Goal: Complete application form

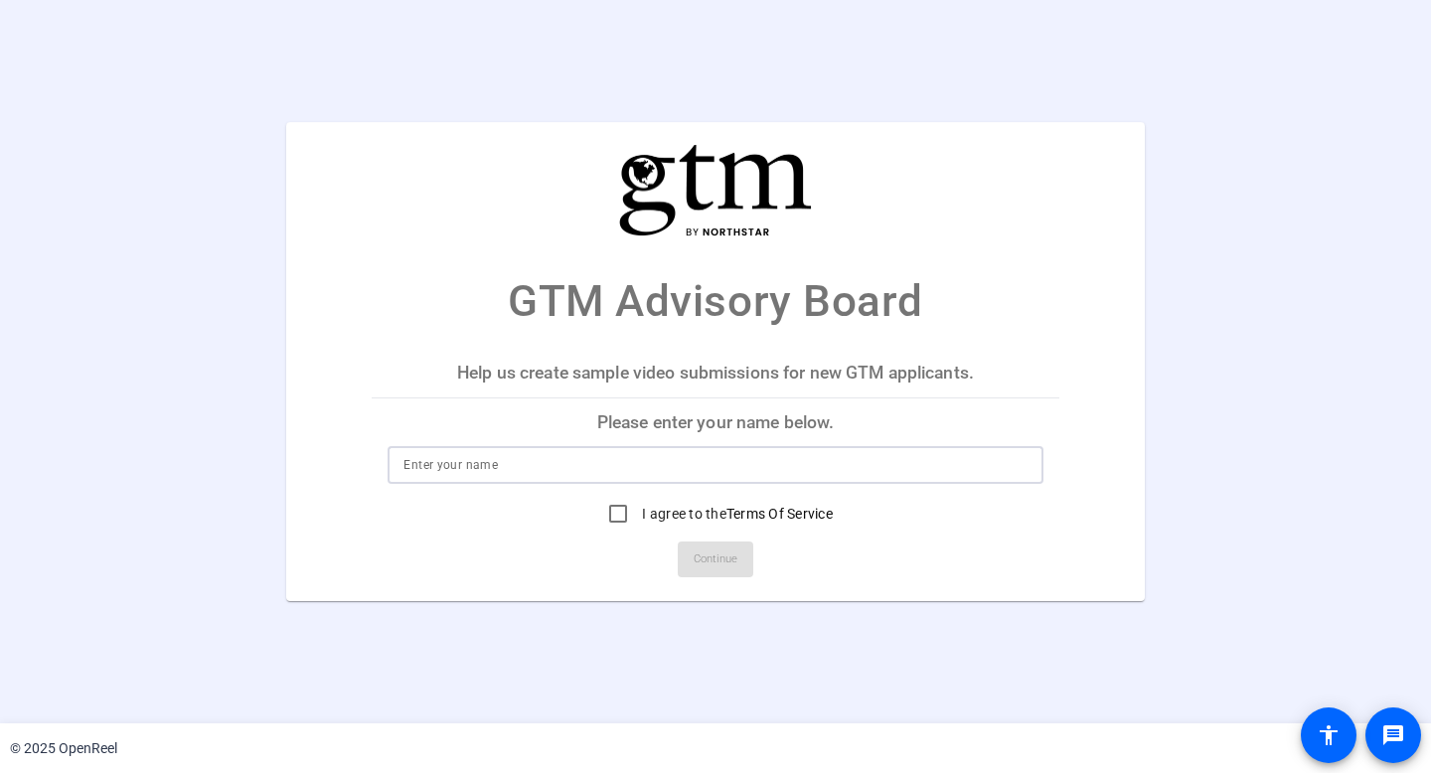
click at [494, 468] on input at bounding box center [714, 465] width 623 height 24
type input "[PERSON_NAME]"
click at [614, 517] on input "I agree to the Terms Of Service" at bounding box center [618, 514] width 40 height 40
checkbox input "true"
click at [721, 568] on span "Continue" at bounding box center [716, 560] width 44 height 30
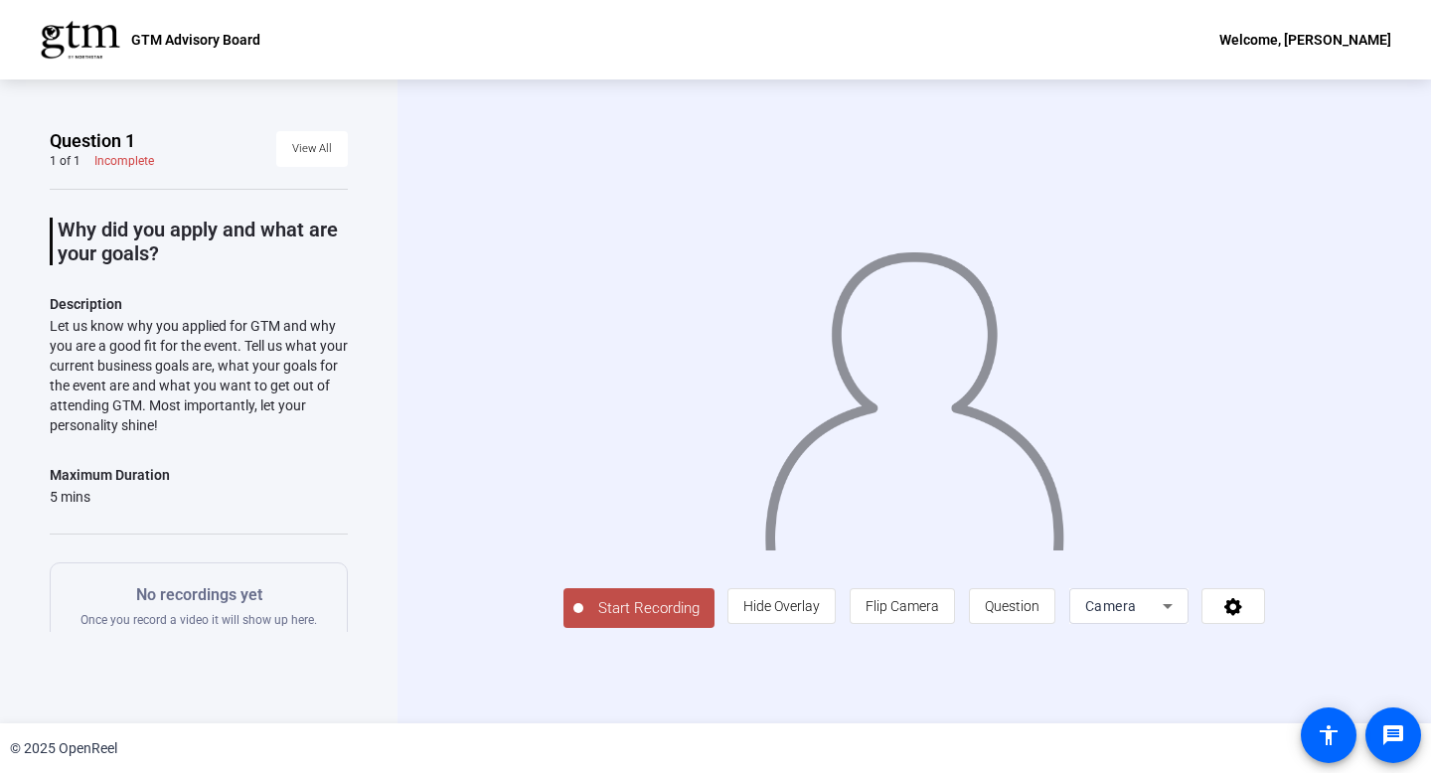
click at [600, 605] on span "Start Recording" at bounding box center [648, 608] width 131 height 23
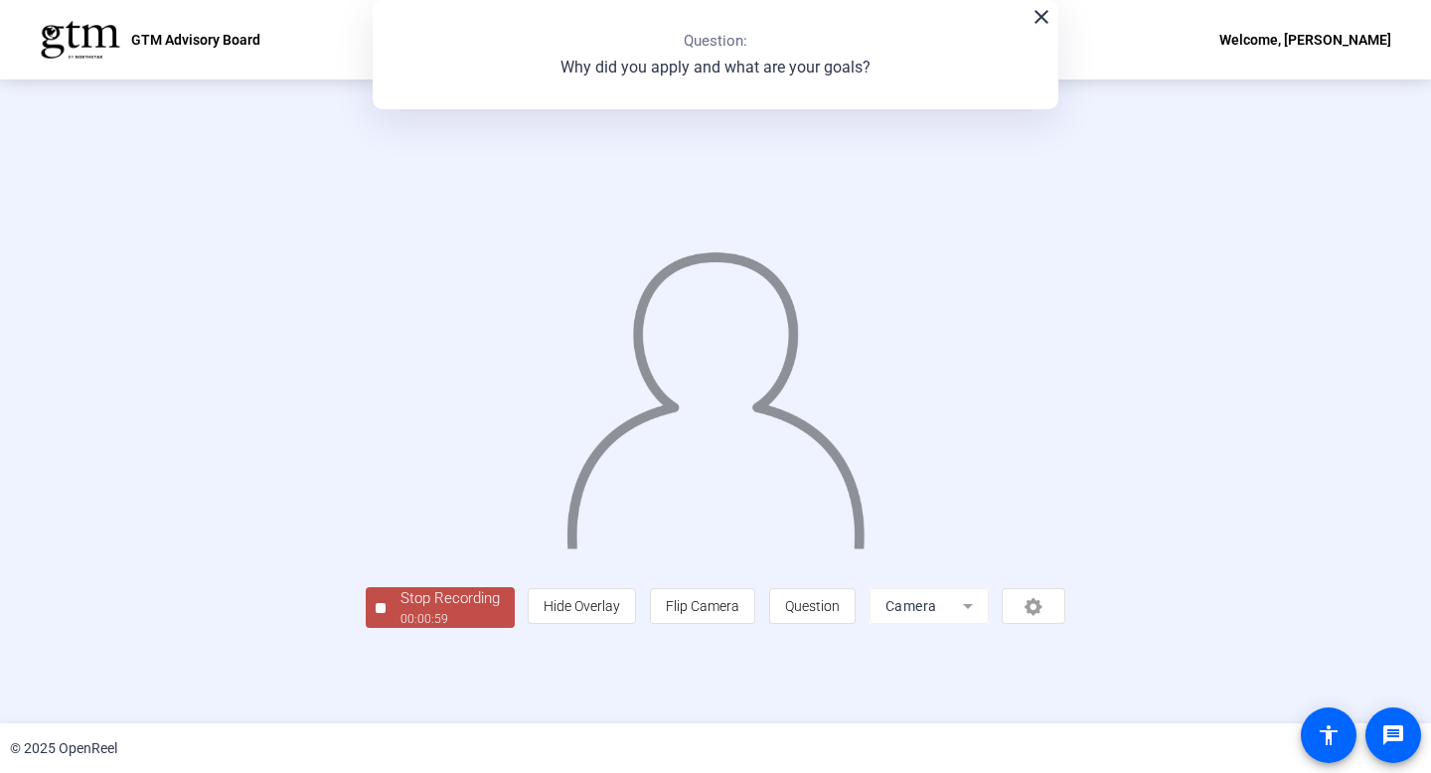
click at [450, 600] on div "Stop Recording" at bounding box center [450, 598] width 99 height 23
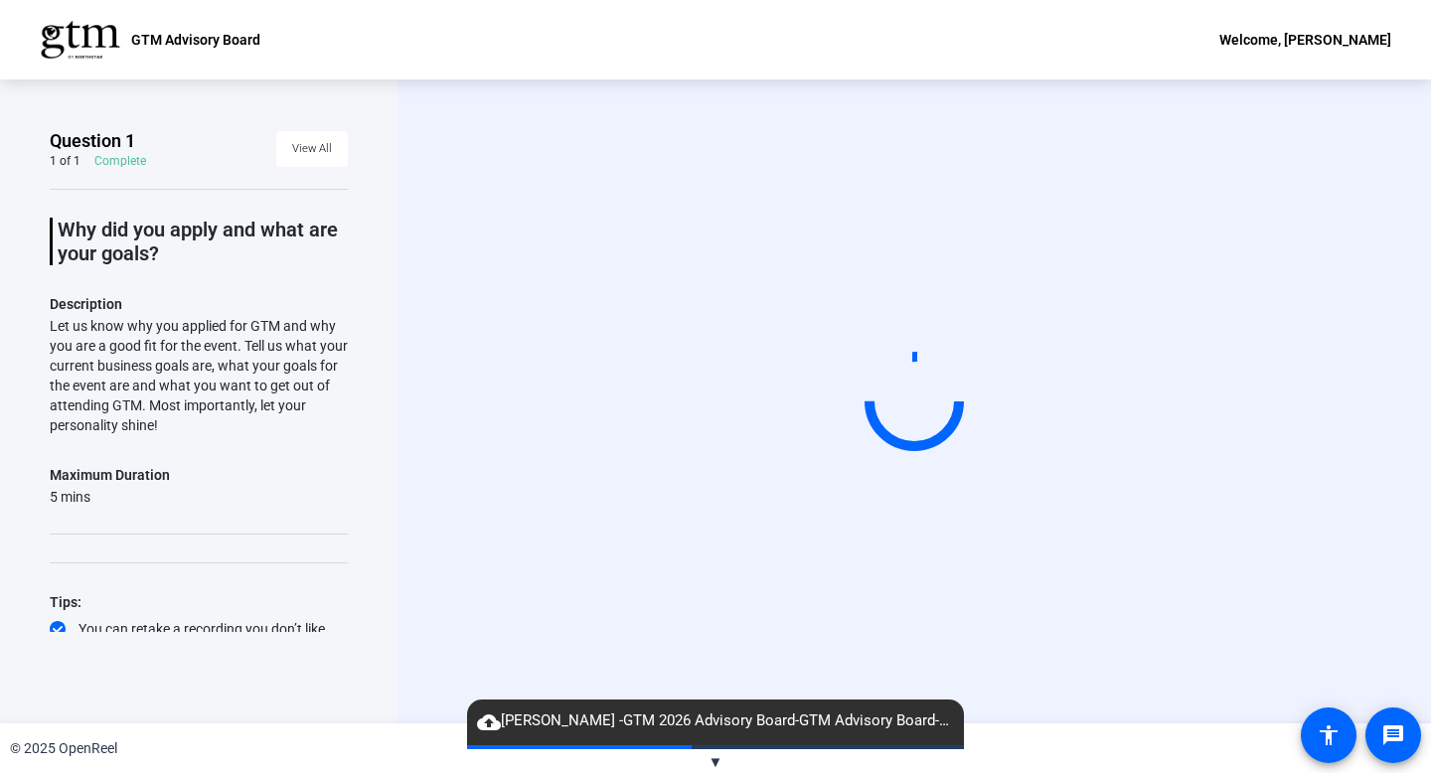
click at [709, 760] on span "▼" at bounding box center [716, 762] width 15 height 18
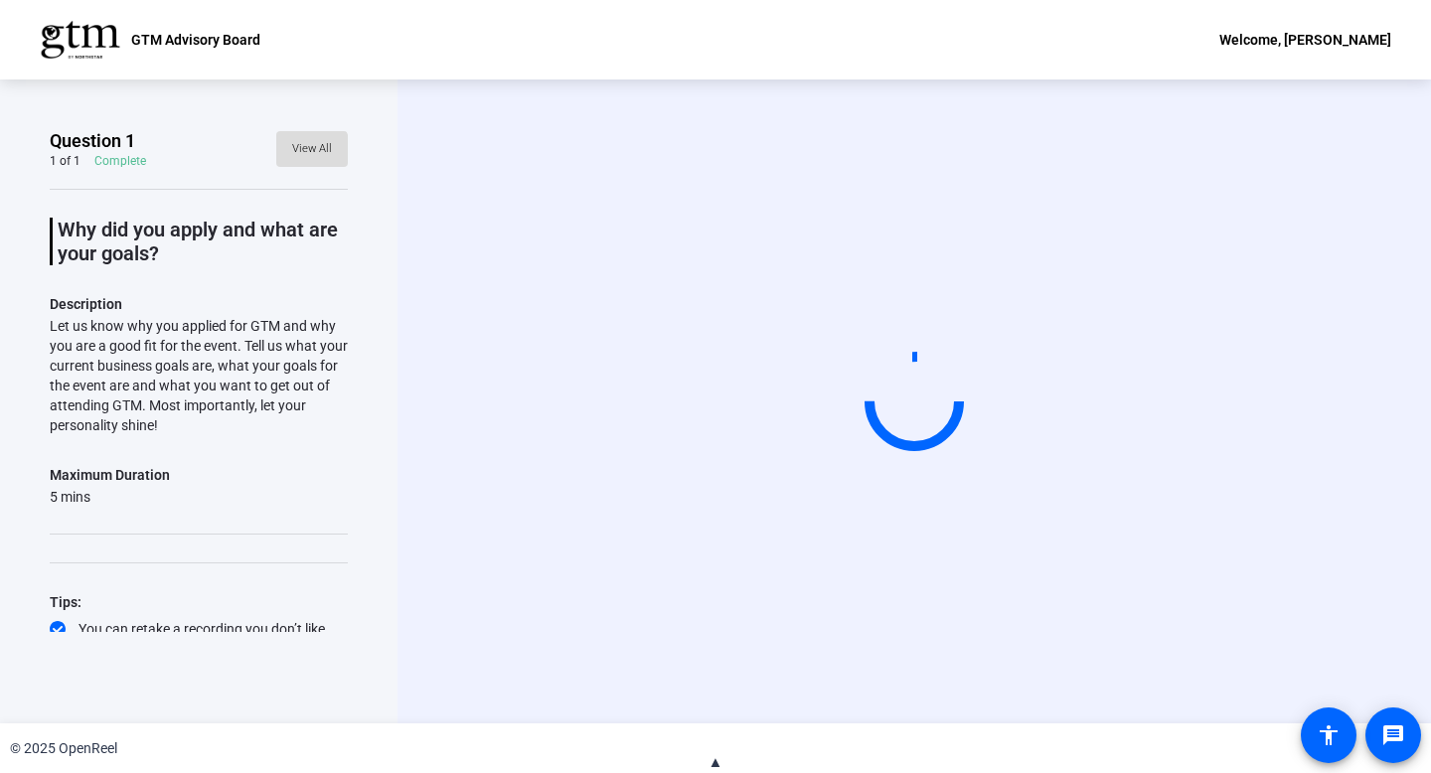
click at [303, 156] on span "View All" at bounding box center [312, 149] width 40 height 30
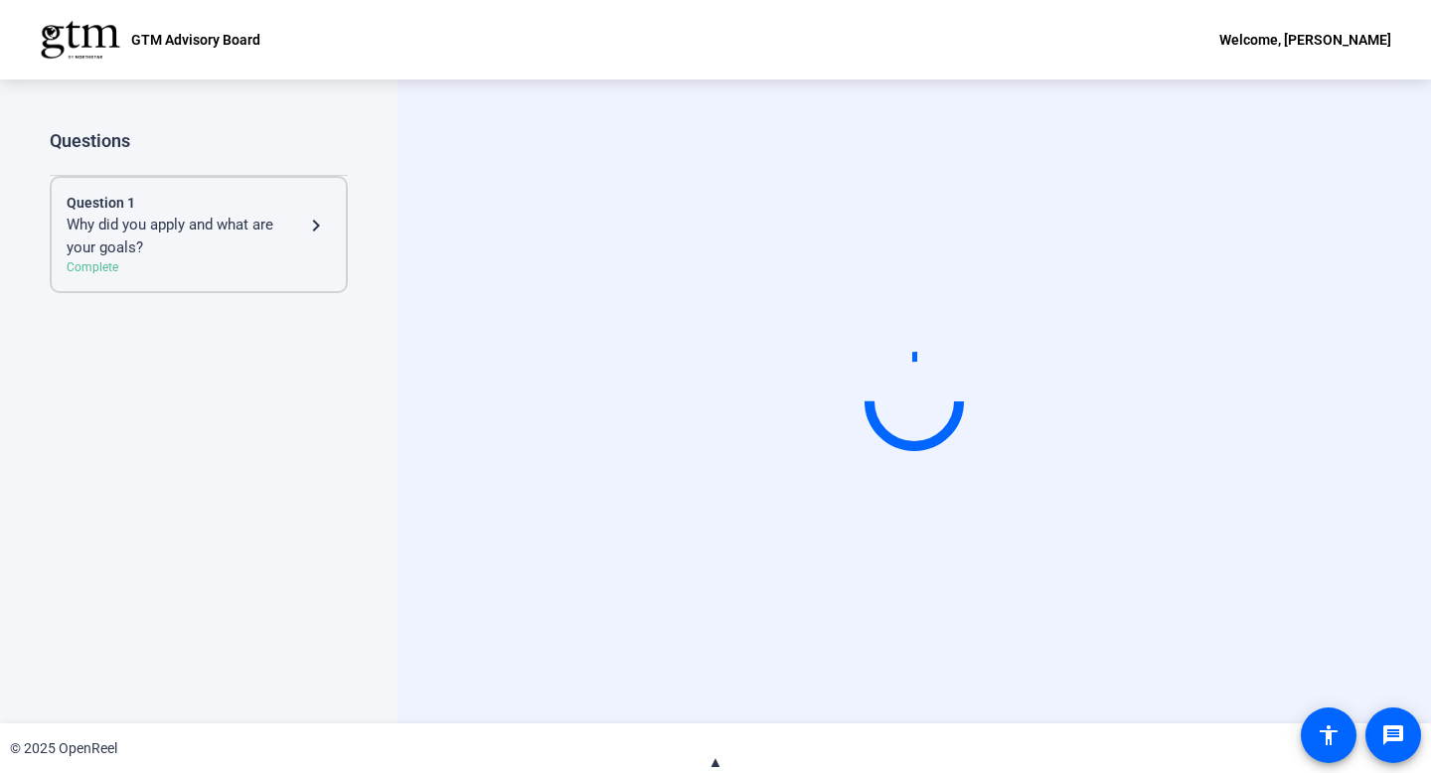
click at [173, 229] on div "Why did you apply and what are your goals?" at bounding box center [186, 236] width 238 height 45
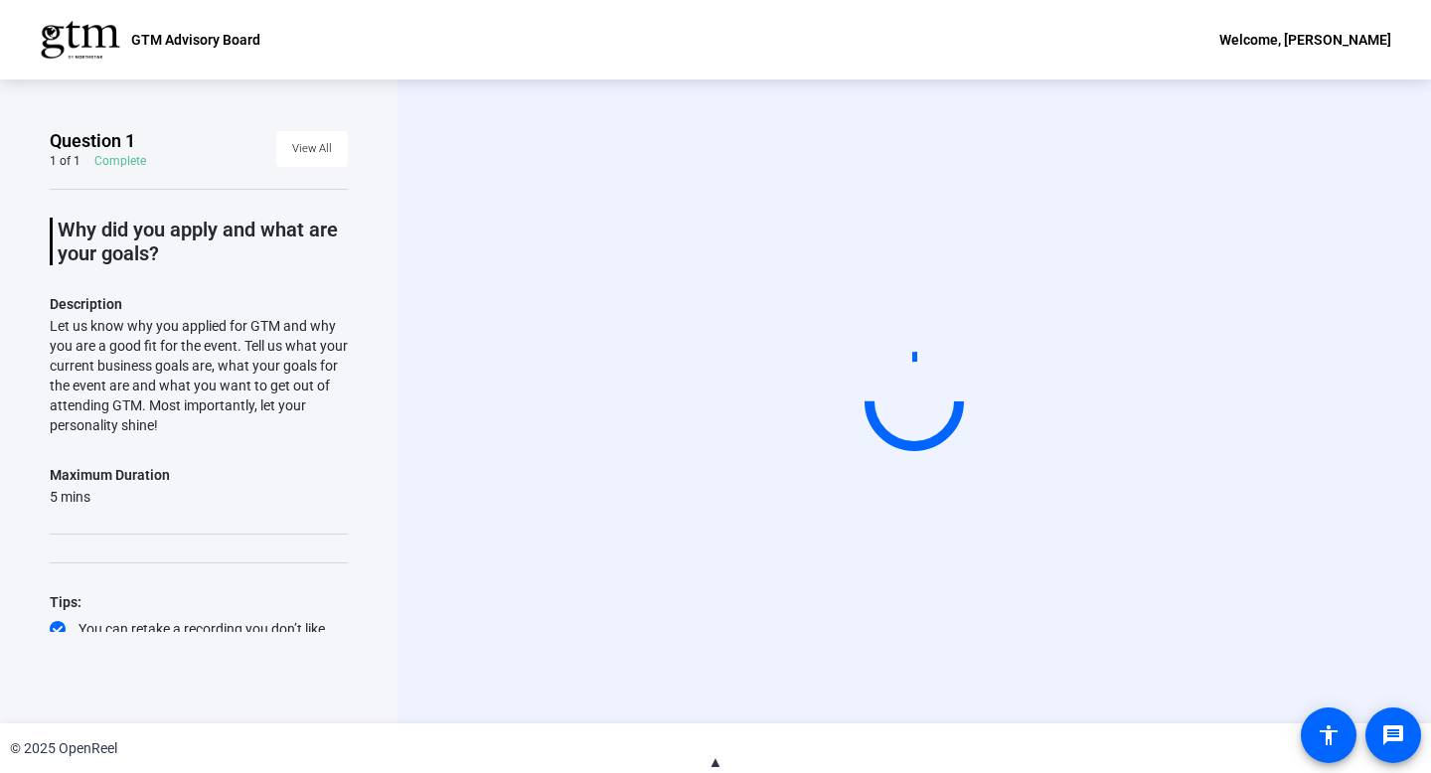
click at [312, 526] on div "Why did you apply and what are your goals? Description Let us know why you appl…" at bounding box center [199, 439] width 298 height 500
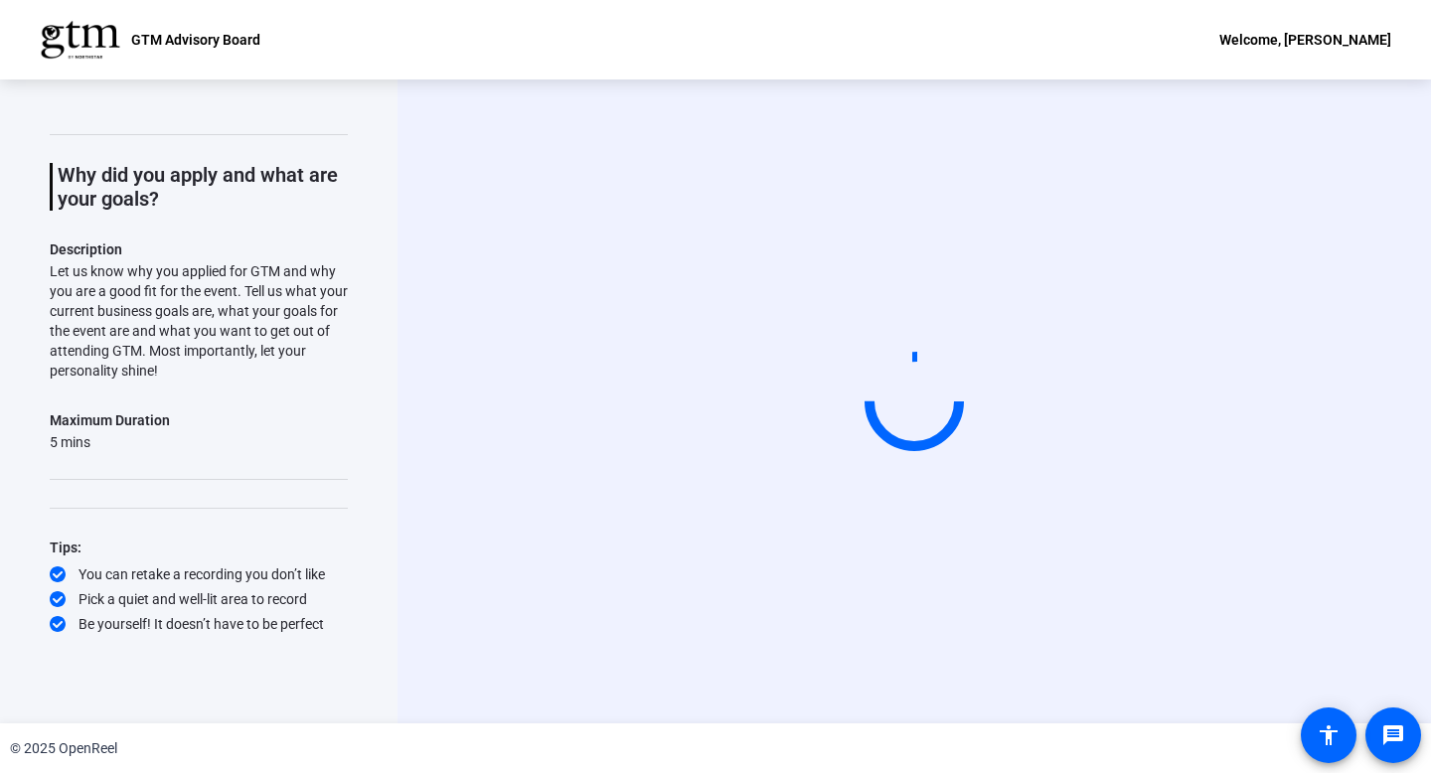
scroll to position [57, 0]
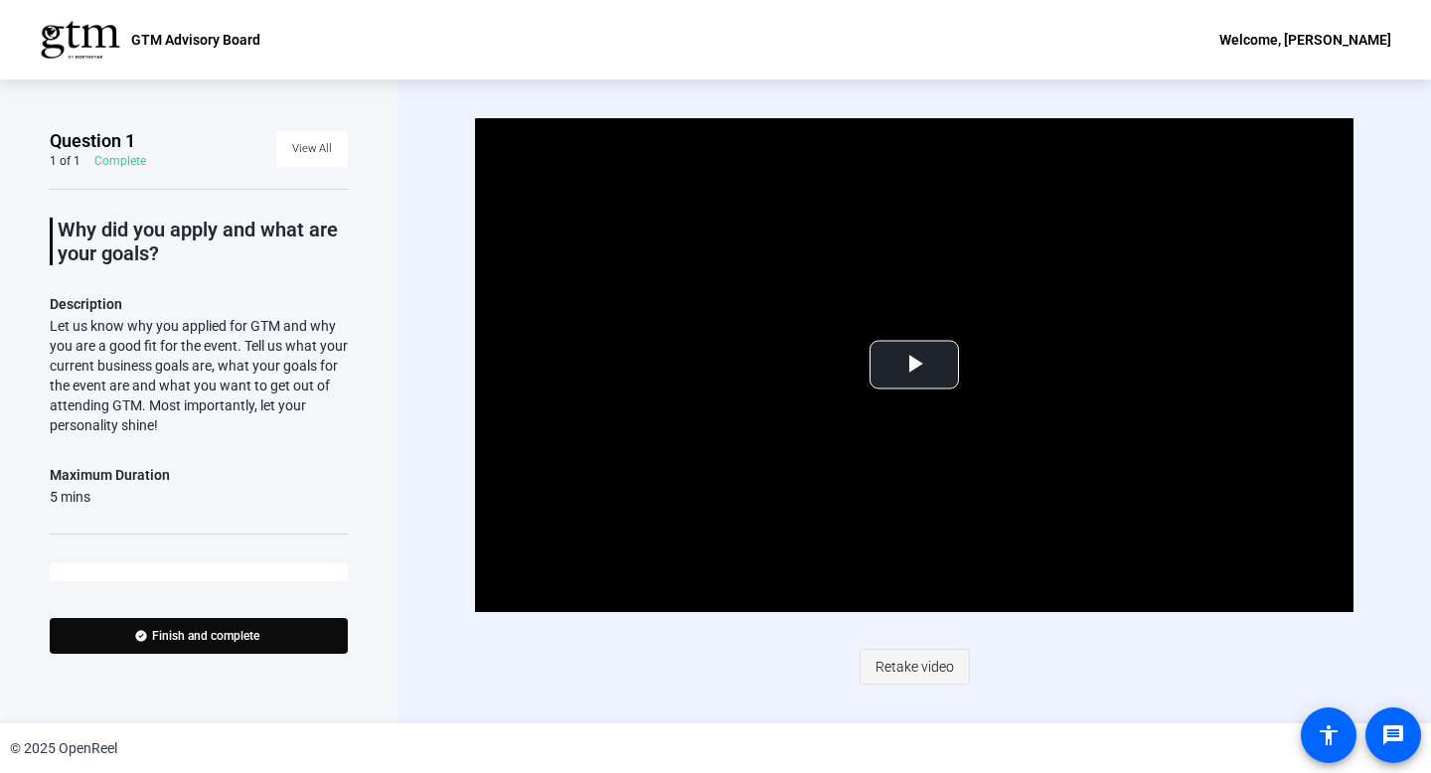
click at [893, 675] on span "Retake video" at bounding box center [915, 667] width 79 height 38
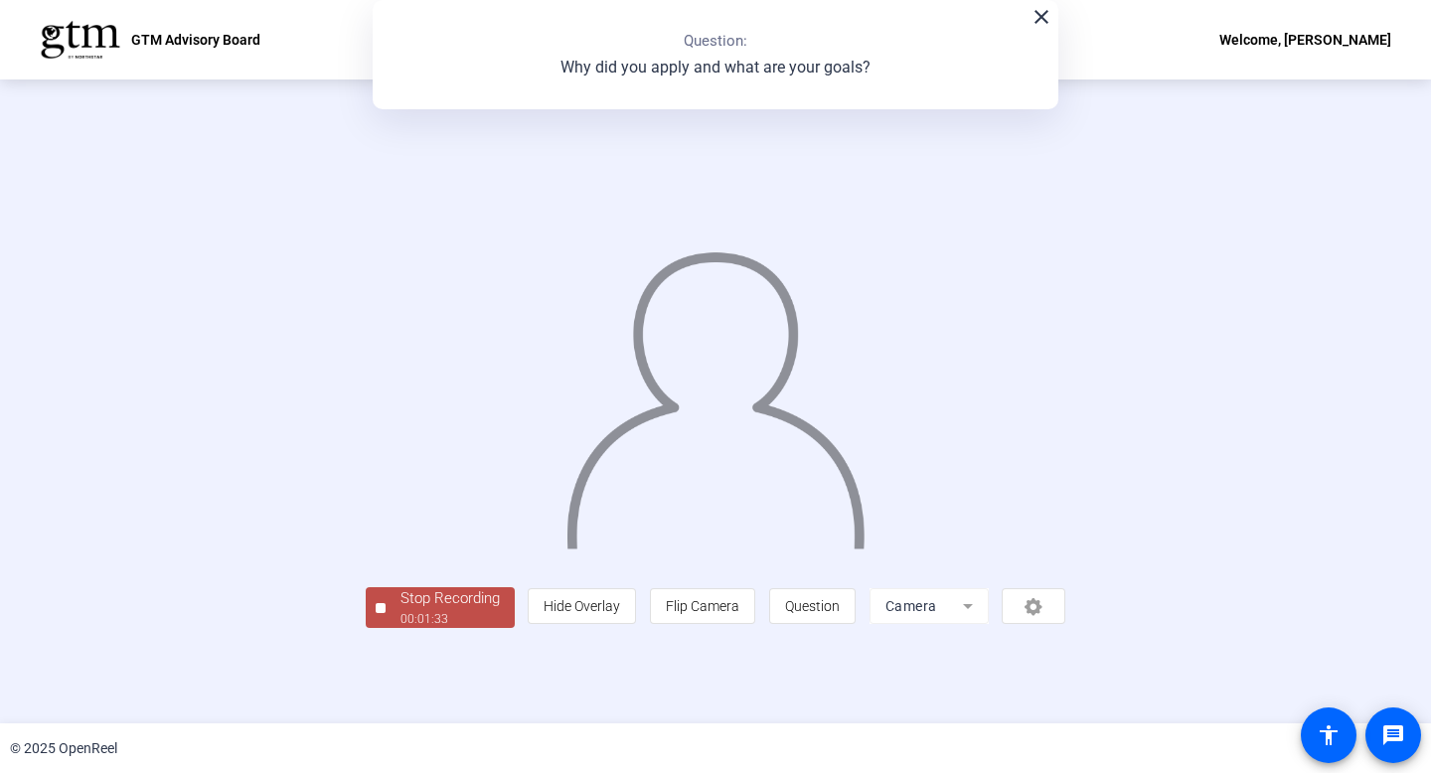
click at [401, 610] on div "Stop Recording" at bounding box center [450, 598] width 99 height 23
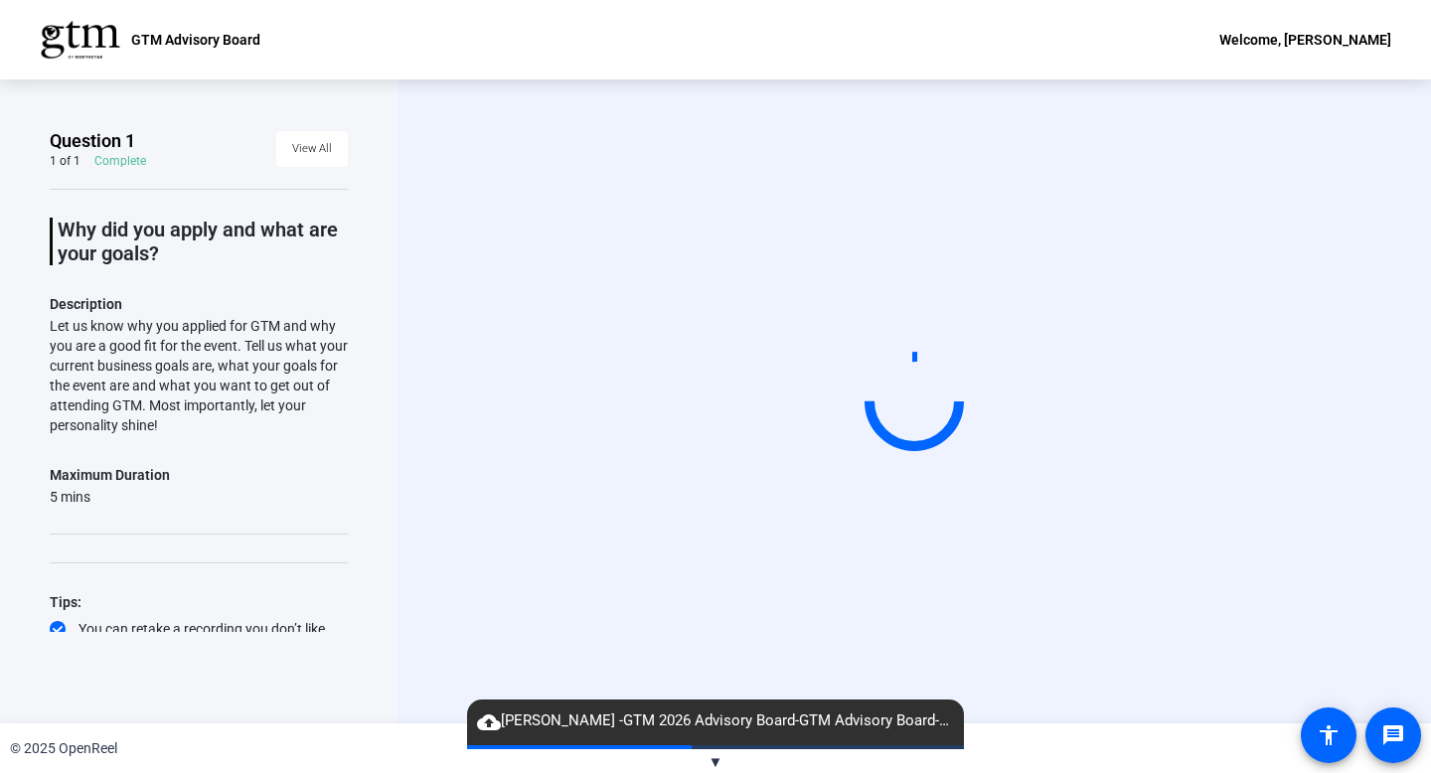
click at [356, 549] on div "Question 1 1 of 1 Complete View All Why did you apply and what are your goals? …" at bounding box center [199, 402] width 398 height 644
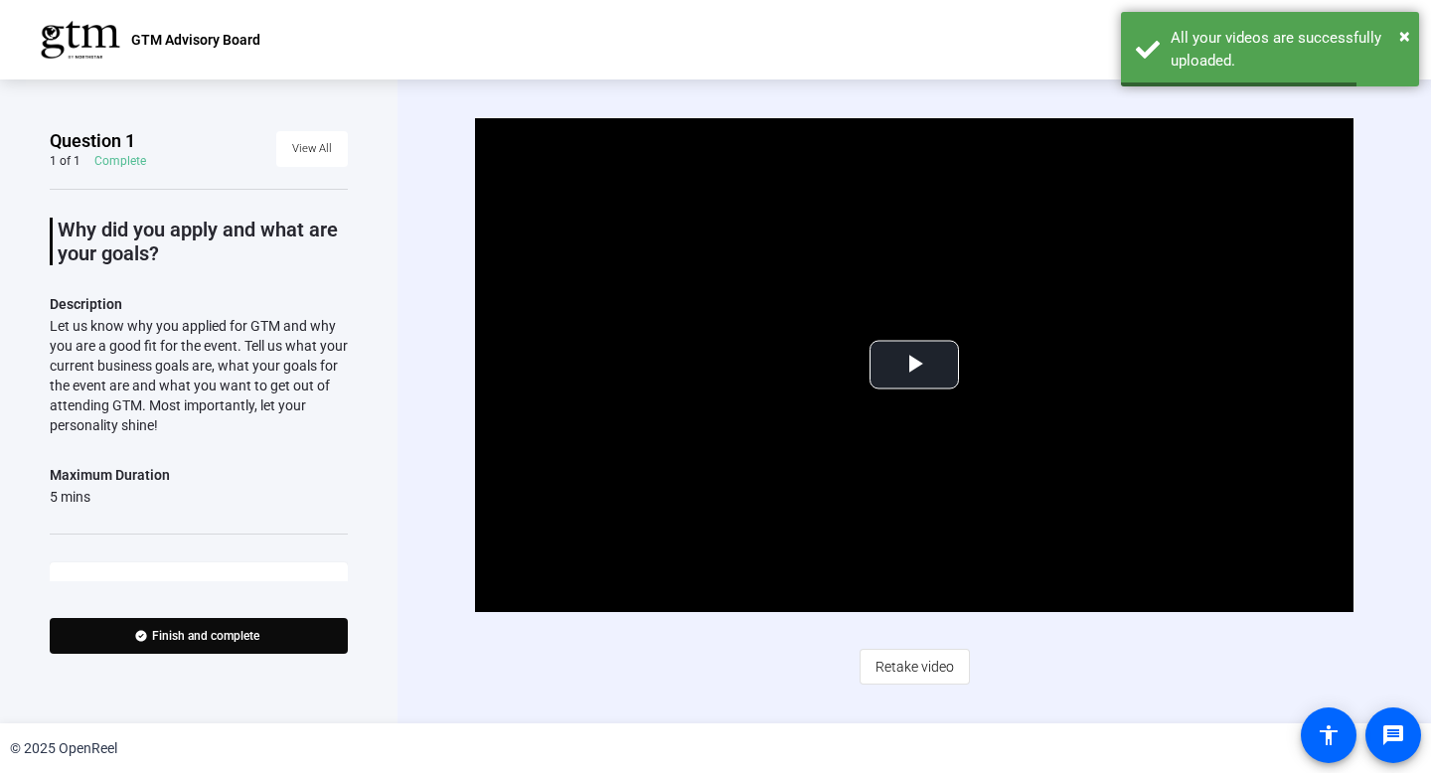
click at [1402, 487] on div "Video Player is loading. Play Video Play Mute Current Time 0:00 / Duration -:- …" at bounding box center [915, 402] width 1034 height 644
click at [117, 637] on span at bounding box center [199, 636] width 298 height 48
